Goal: Use online tool/utility: Utilize a website feature to perform a specific function

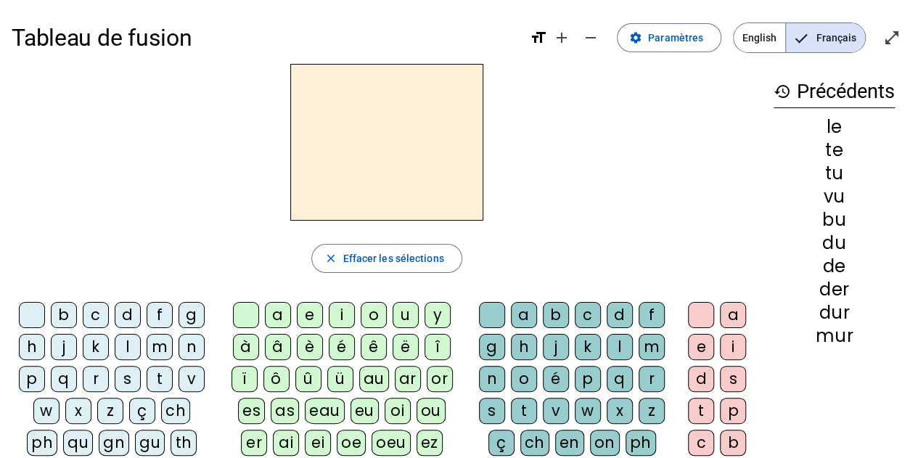
drag, startPoint x: 160, startPoint y: 343, endPoint x: 245, endPoint y: 310, distance: 91.0
click at [162, 341] on div "m" at bounding box center [160, 347] width 26 height 26
click at [274, 310] on div "a" at bounding box center [278, 315] width 26 height 26
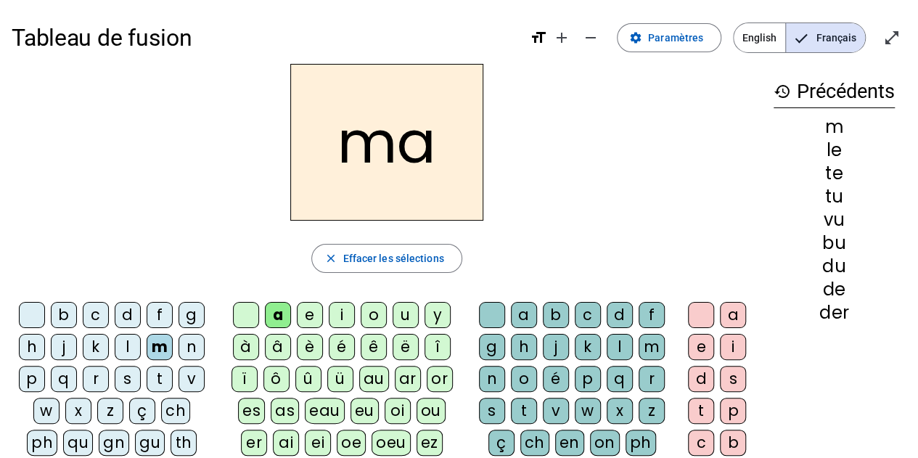
click at [163, 378] on div "t" at bounding box center [160, 379] width 26 height 26
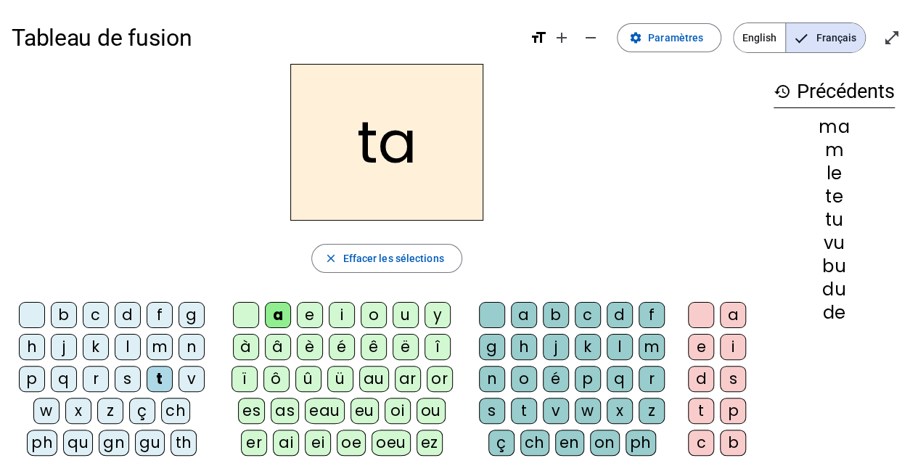
click at [128, 342] on div "l" at bounding box center [128, 347] width 26 height 26
click at [492, 413] on div "s" at bounding box center [492, 411] width 26 height 26
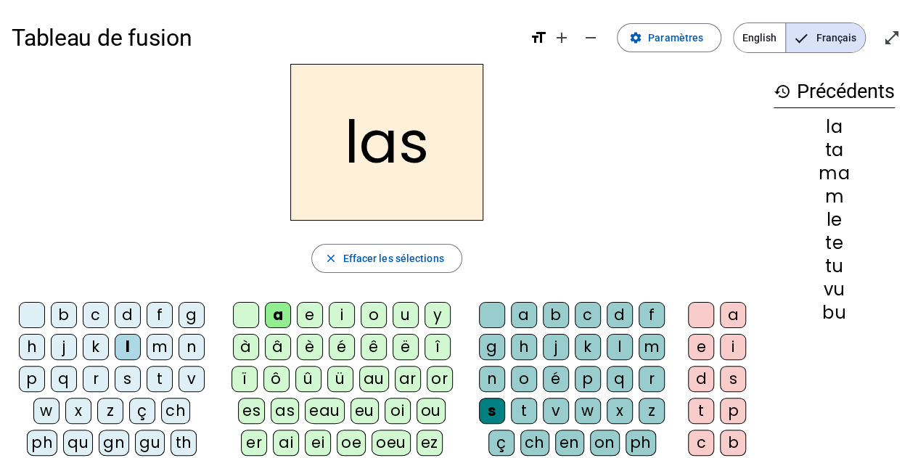
click at [36, 376] on div "p" at bounding box center [32, 379] width 26 height 26
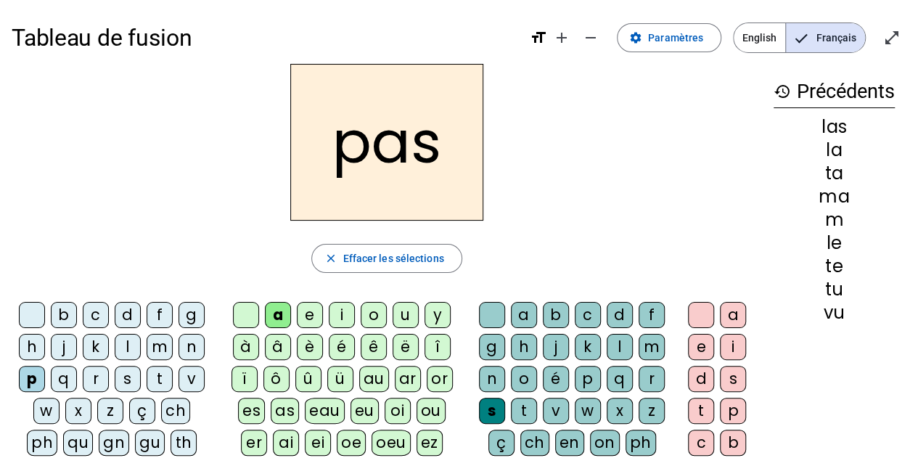
click at [152, 382] on div "t" at bounding box center [160, 379] width 26 height 26
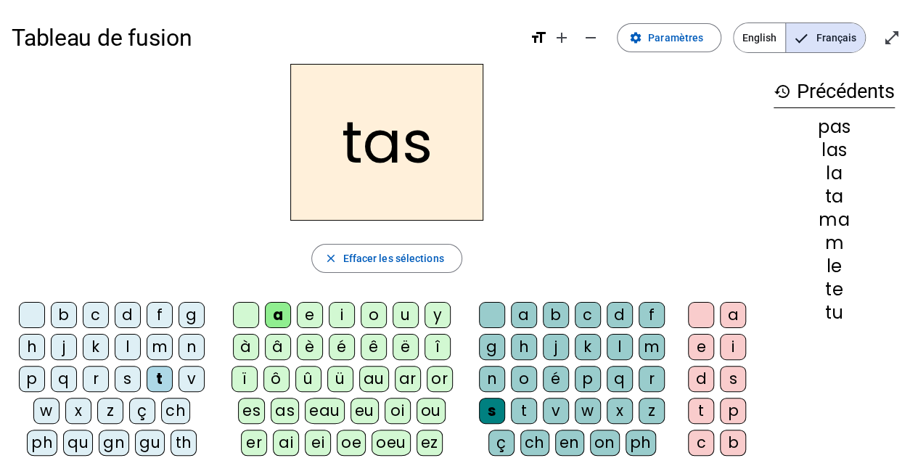
click at [496, 314] on div at bounding box center [492, 315] width 26 height 26
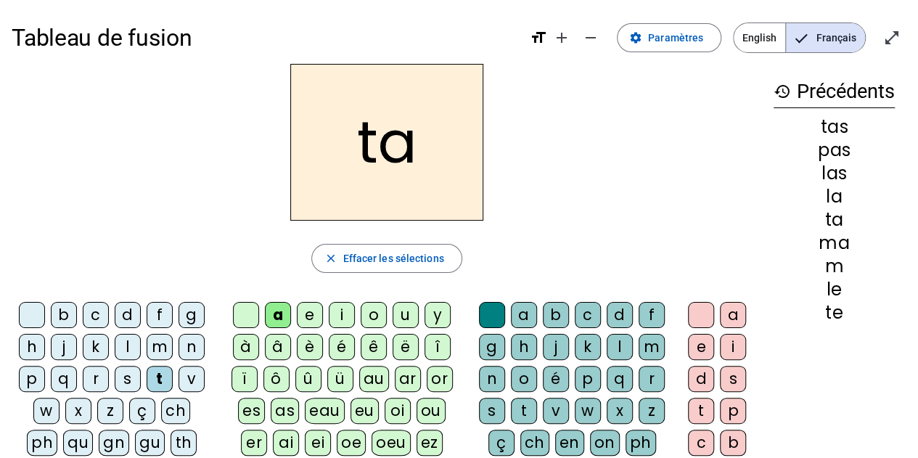
click at [131, 348] on div "l" at bounding box center [128, 347] width 26 height 26
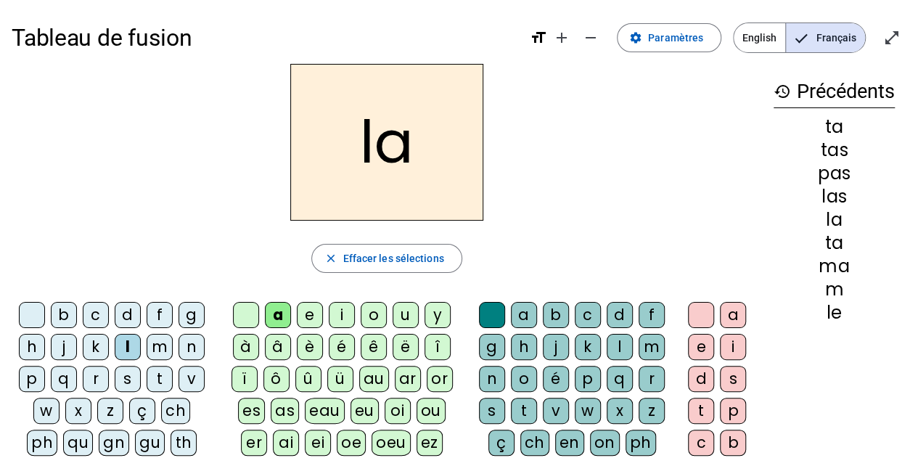
click at [120, 377] on div "s" at bounding box center [128, 379] width 26 height 26
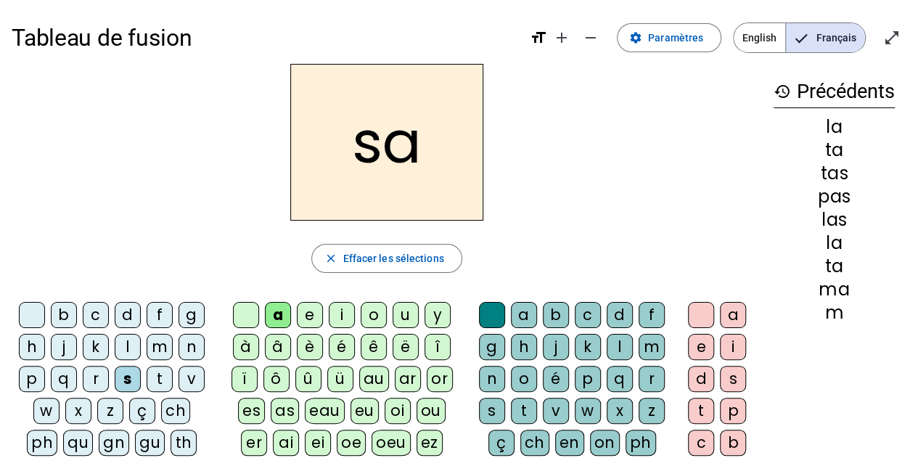
click at [626, 340] on div "l" at bounding box center [620, 347] width 26 height 26
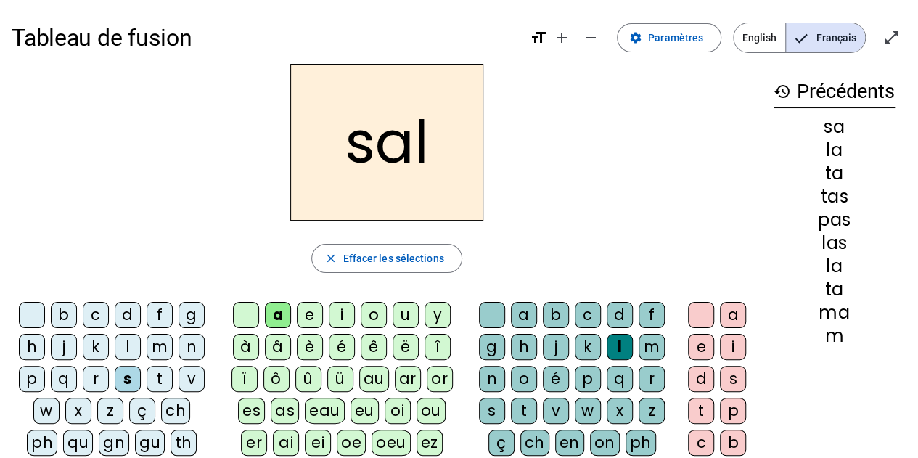
click at [153, 343] on div "m" at bounding box center [160, 347] width 26 height 26
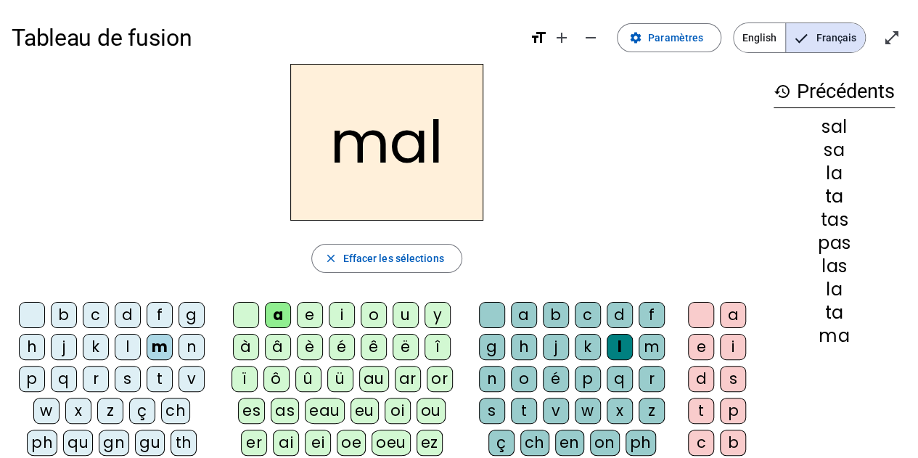
click at [75, 322] on div "b" at bounding box center [64, 315] width 26 height 26
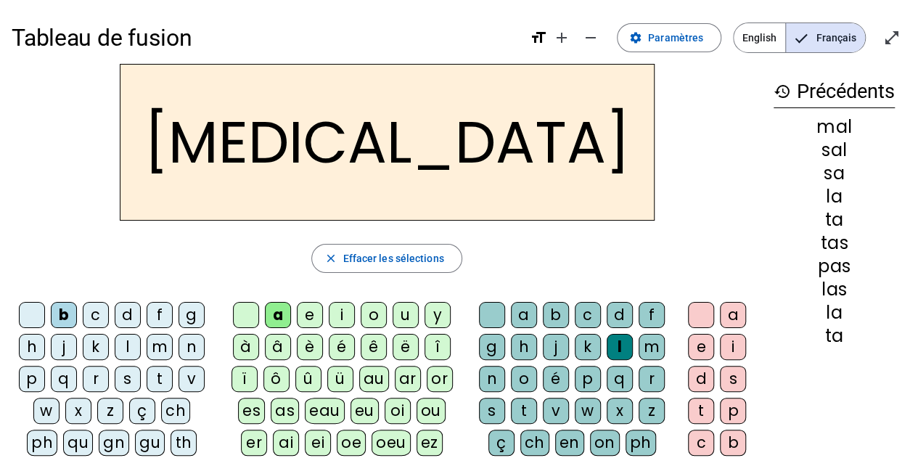
click at [489, 408] on div "s" at bounding box center [492, 411] width 26 height 26
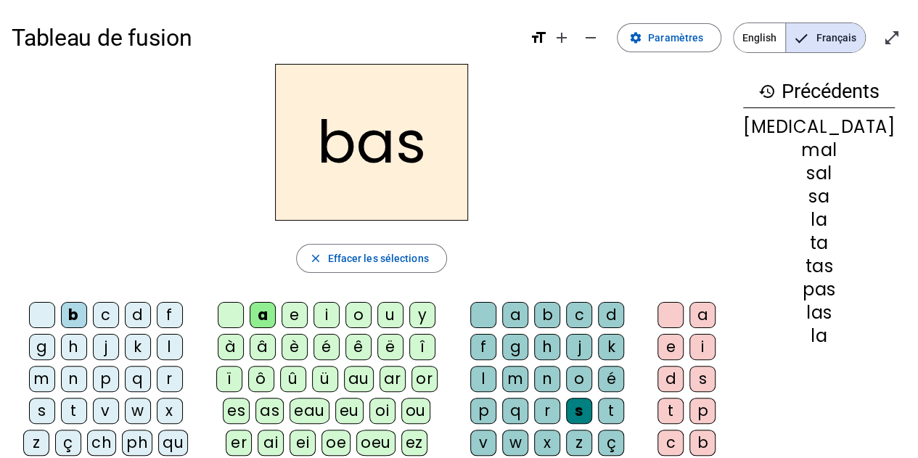
click at [93, 377] on div "p" at bounding box center [106, 379] width 26 height 26
